Goal: Task Accomplishment & Management: Use online tool/utility

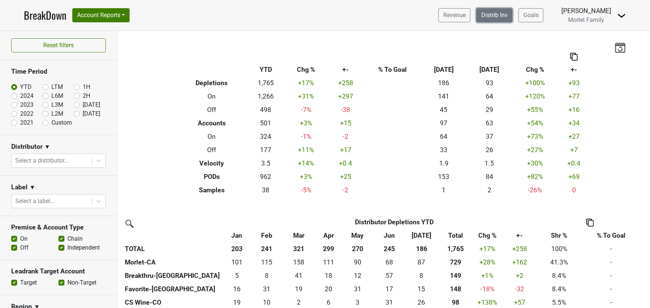
click at [488, 15] on link "Distrib Inv" at bounding box center [494, 15] width 36 height 14
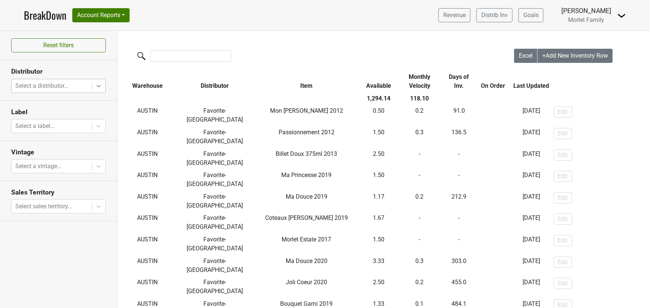
click at [101, 83] on icon at bounding box center [98, 85] width 7 height 7
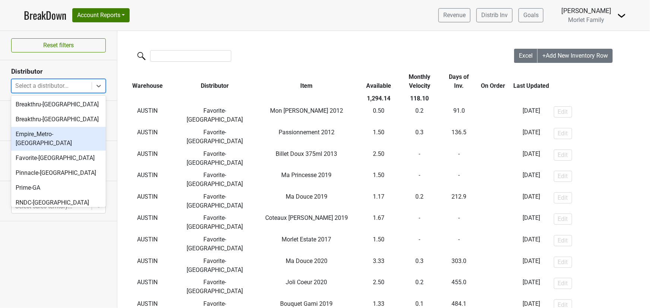
click at [54, 130] on div "Empire_Metro-NY" at bounding box center [58, 139] width 95 height 24
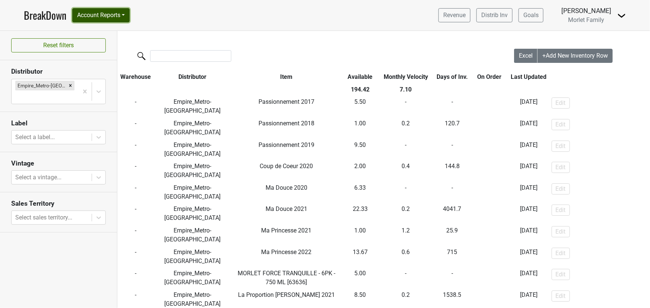
click at [120, 12] on button "Account Reports" at bounding box center [100, 15] width 57 height 14
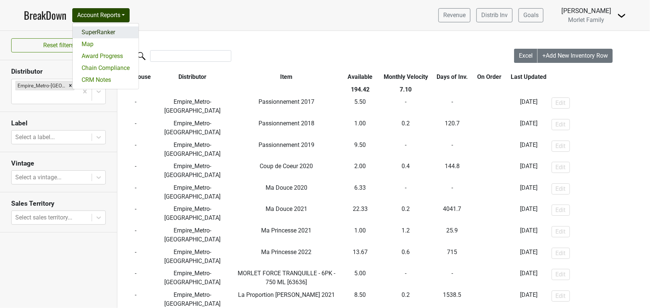
click at [114, 29] on link "SuperRanker" at bounding box center [106, 32] width 66 height 12
